Goal: Use online tool/utility: Use online tool/utility

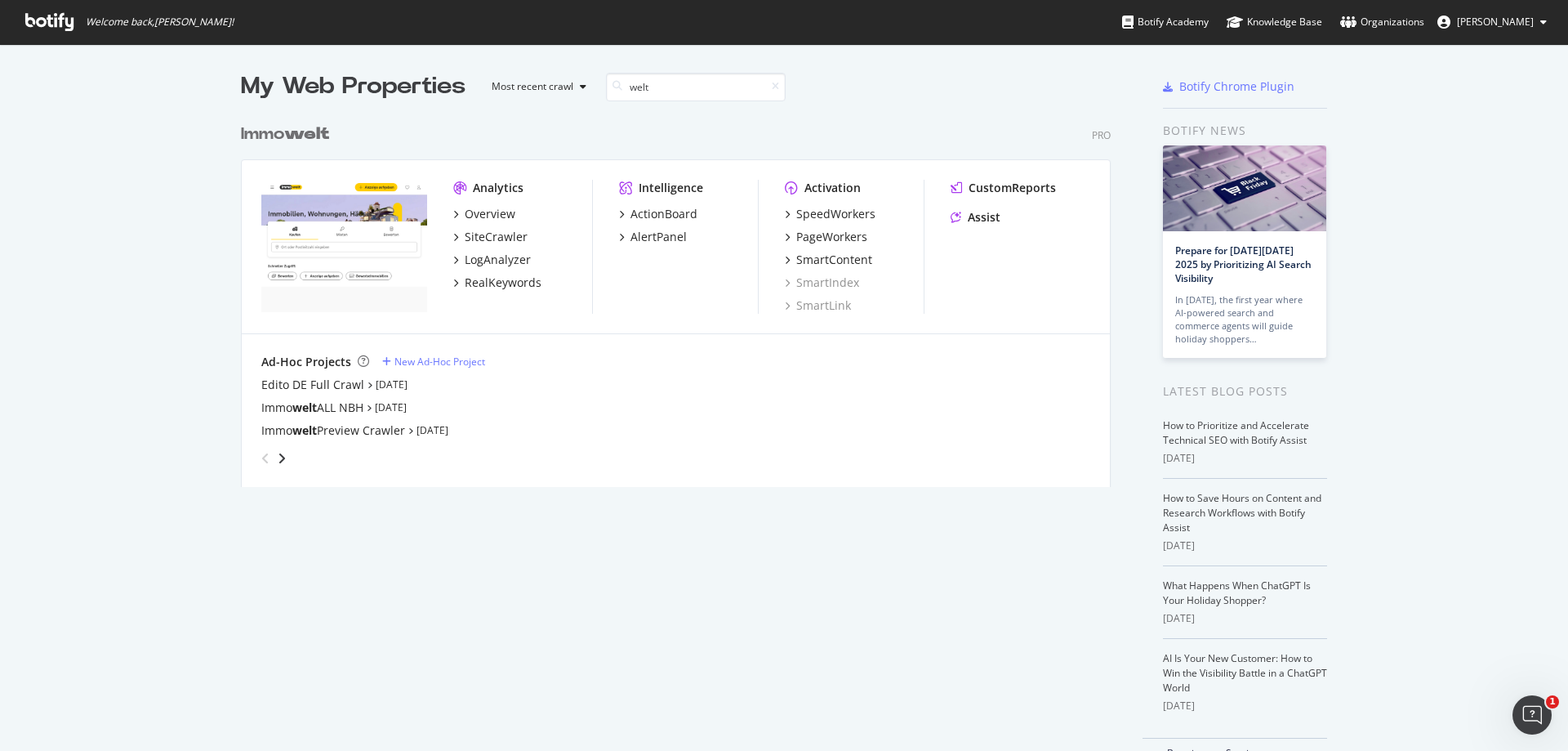
scroll to position [372, 871]
type input "welt"
click at [835, 258] on div "SmartContent" at bounding box center [833, 260] width 76 height 16
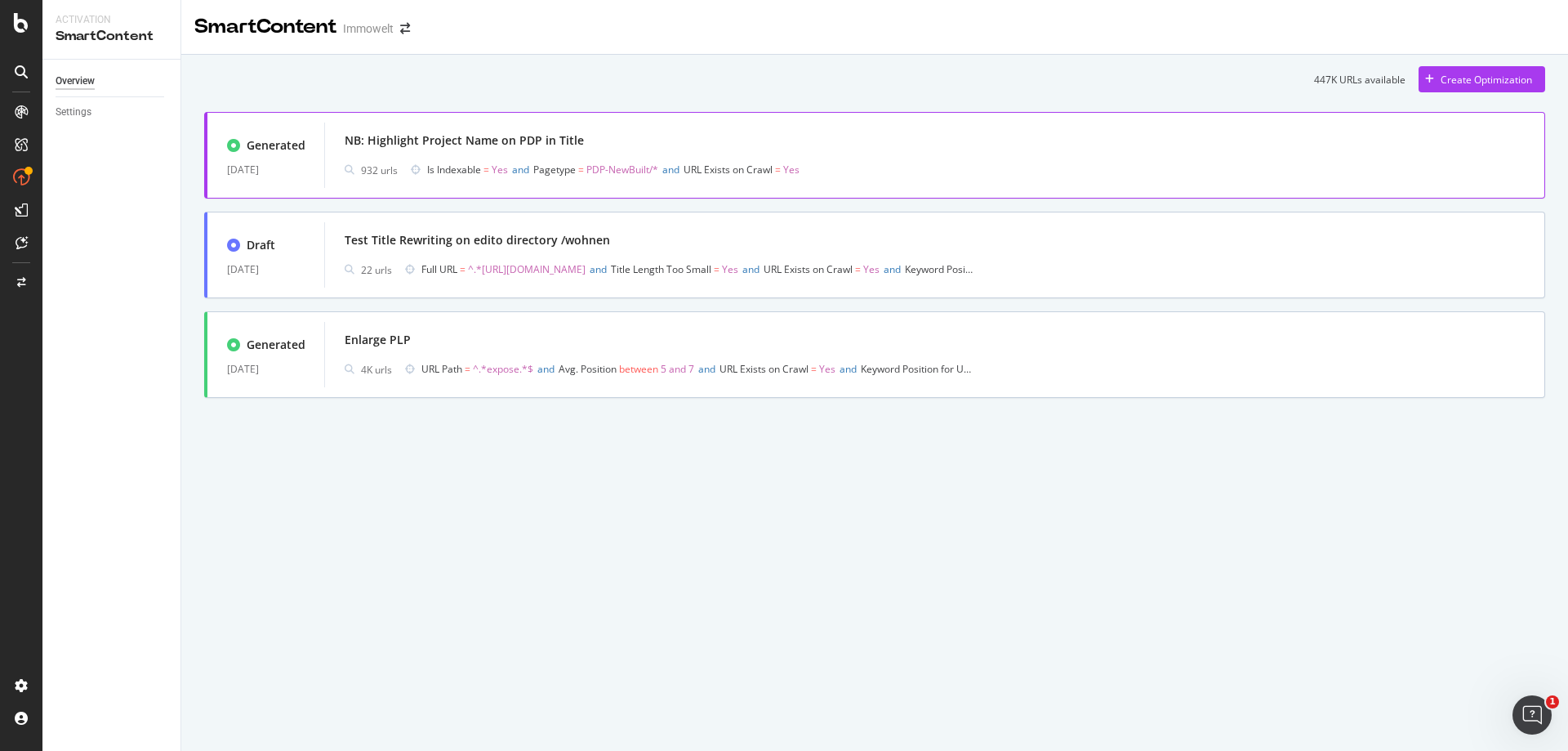
click at [839, 139] on div "NB: Highlight Project Name on PDP in Title" at bounding box center [935, 141] width 1180 height 23
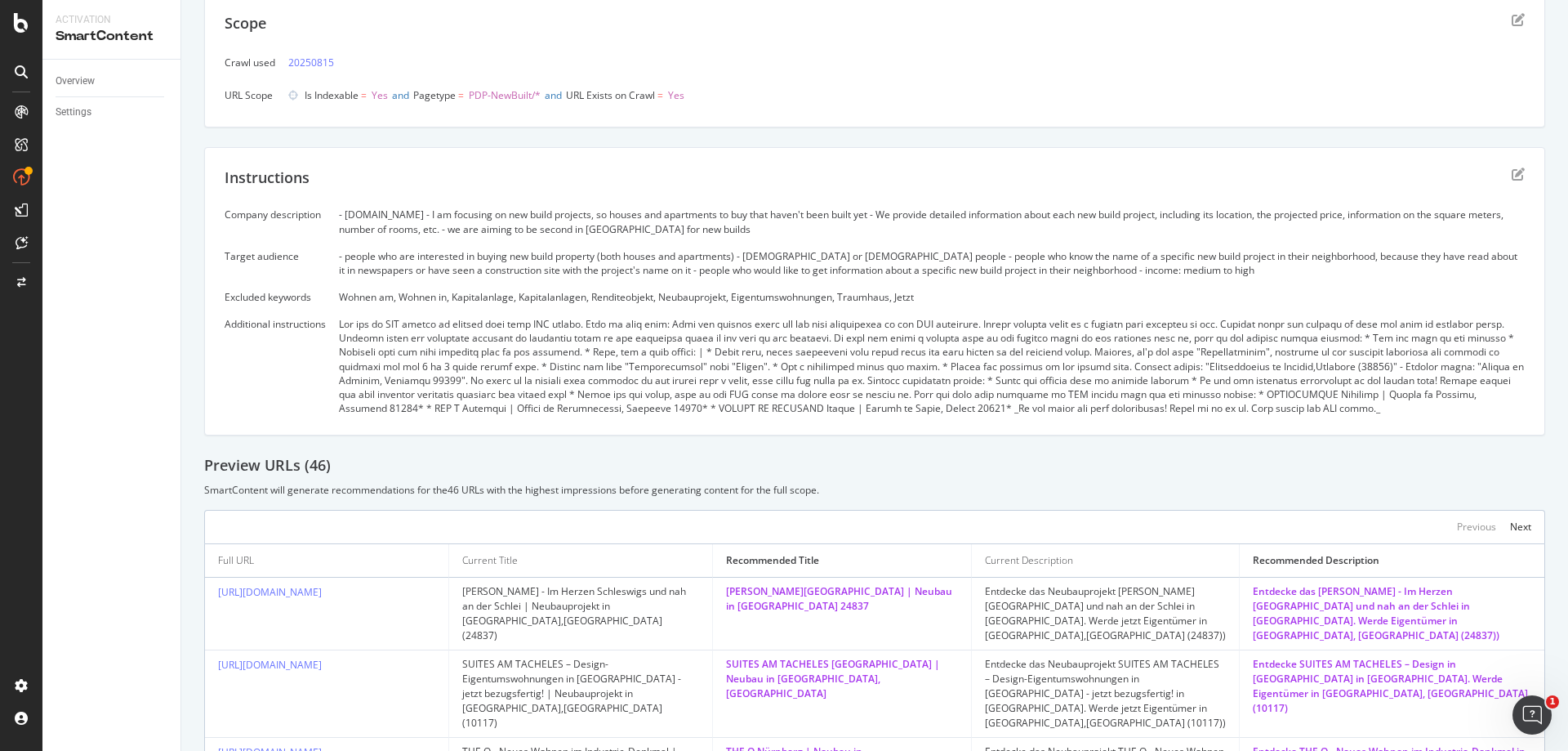
scroll to position [327, 0]
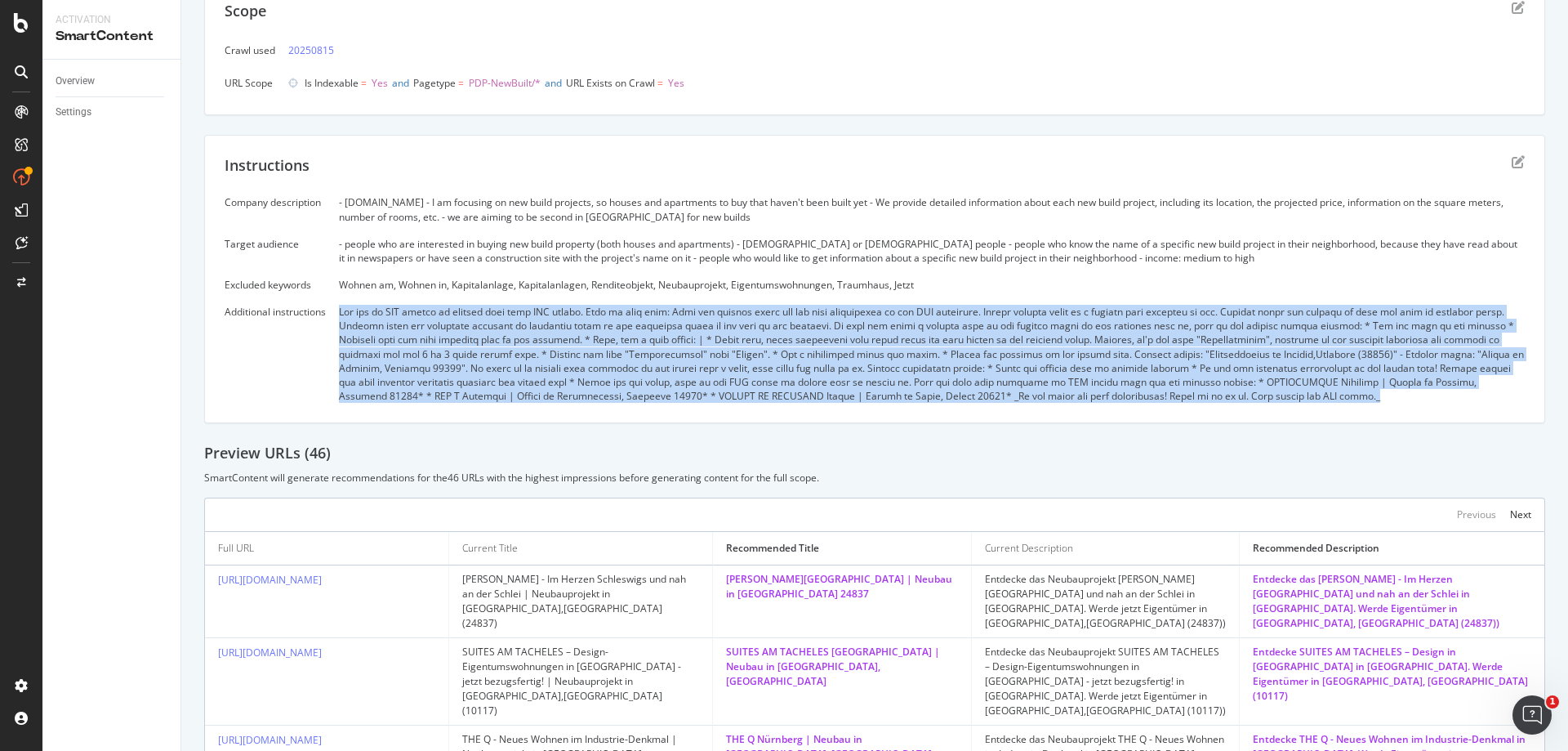
drag, startPoint x: 342, startPoint y: 314, endPoint x: 1469, endPoint y: 399, distance: 1130.2
click at [1469, 399] on div at bounding box center [932, 353] width 1186 height 98
copy div "Lor ips do SIT ametco ad elitsed doei temp INC utlabo. Etdo ma aliq enim: Admi …"
